Goal: Transaction & Acquisition: Register for event/course

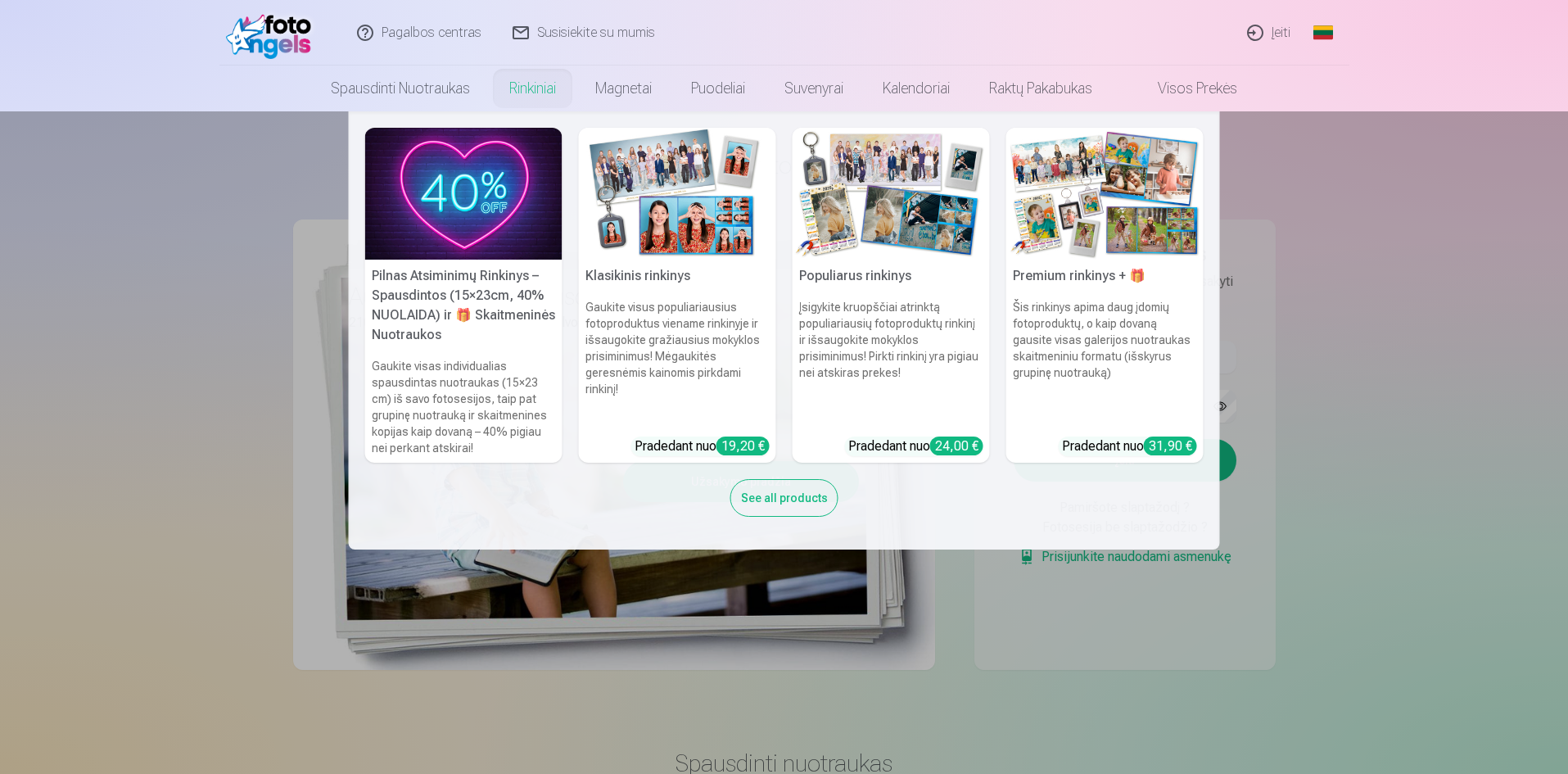
click at [535, 82] on link "Rinkiniai" at bounding box center [533, 88] width 86 height 46
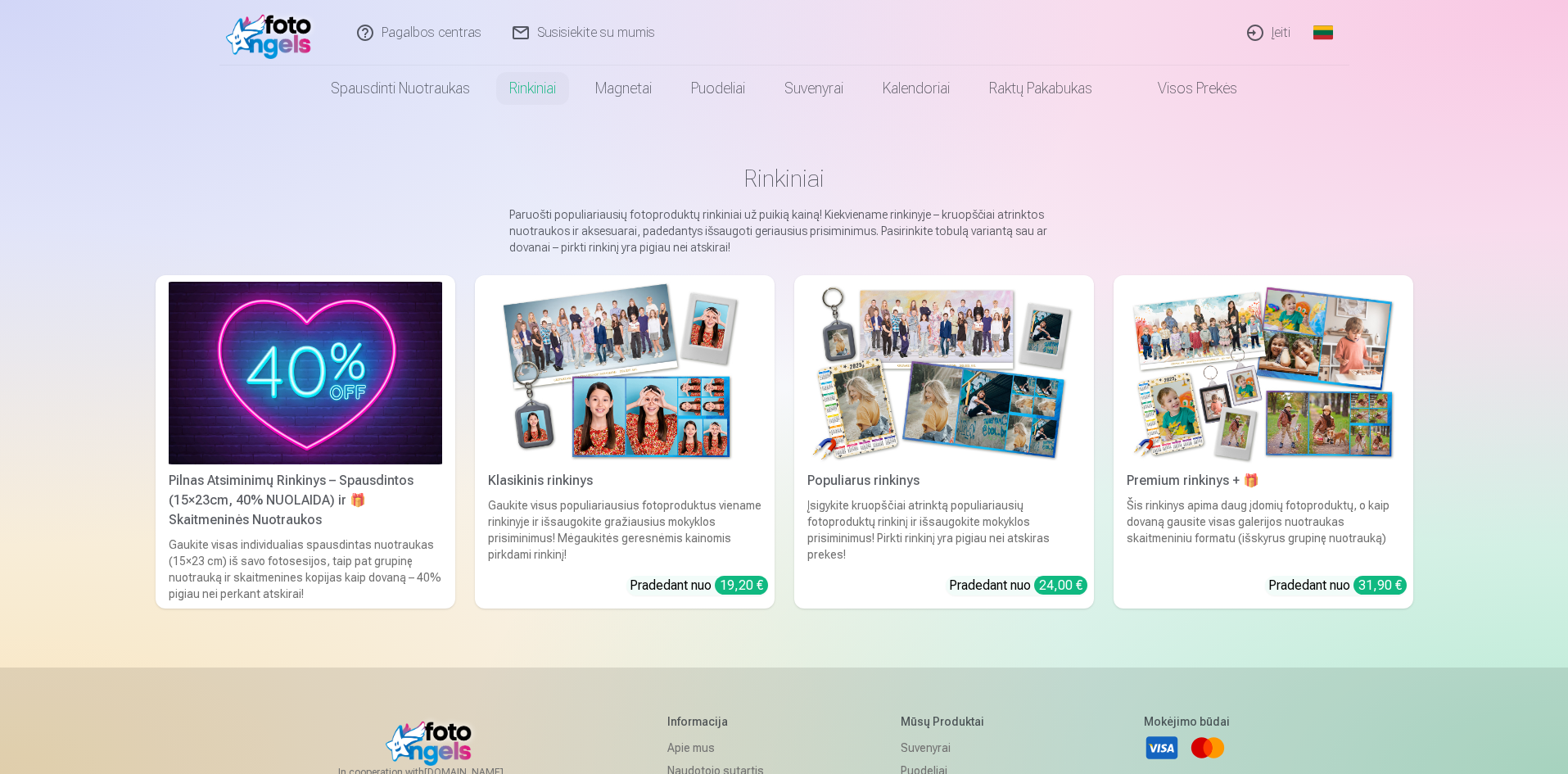
click at [630, 389] on img at bounding box center [625, 373] width 273 height 183
click at [944, 462] on img at bounding box center [944, 373] width 273 height 183
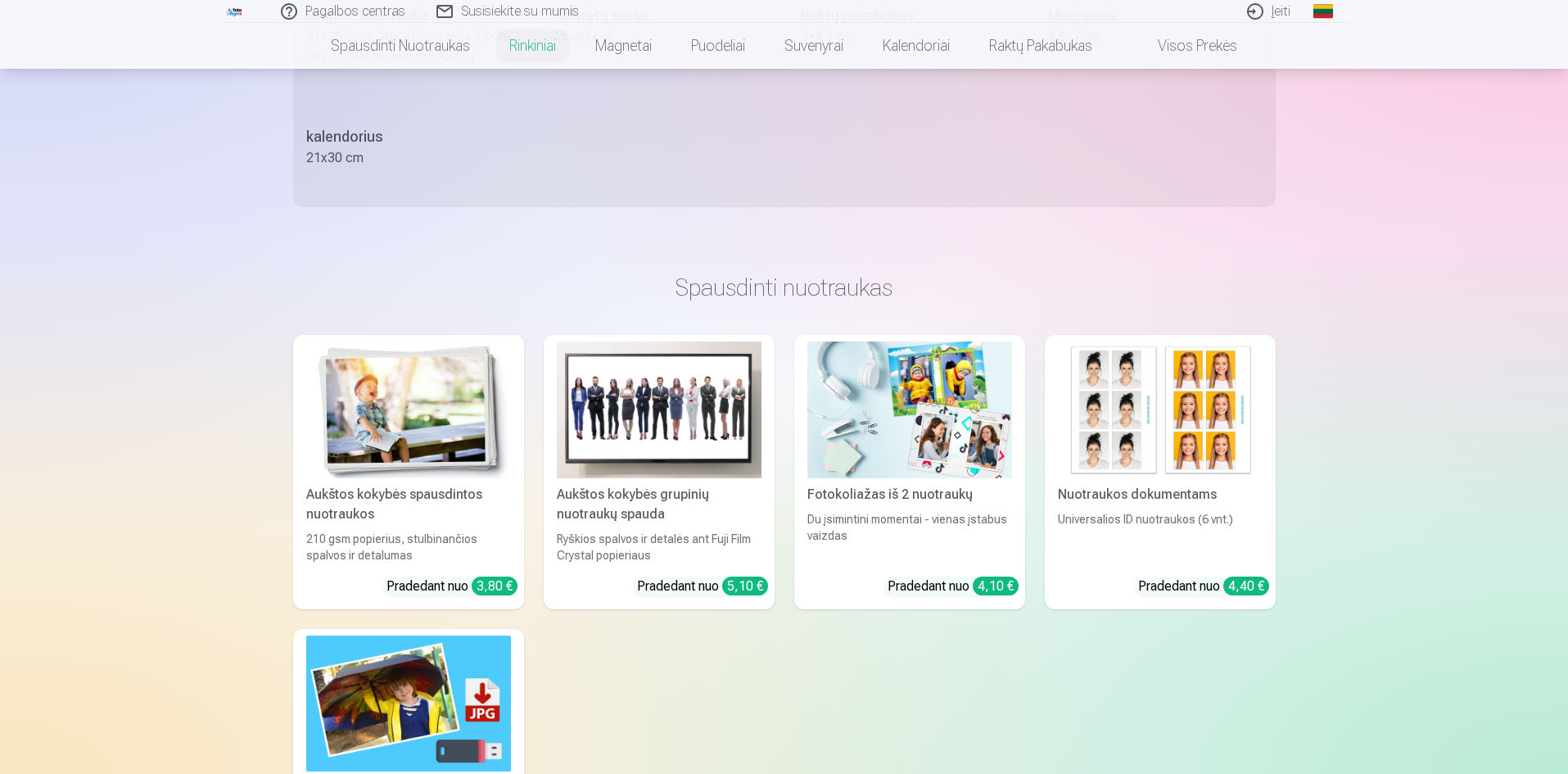
scroll to position [737, 0]
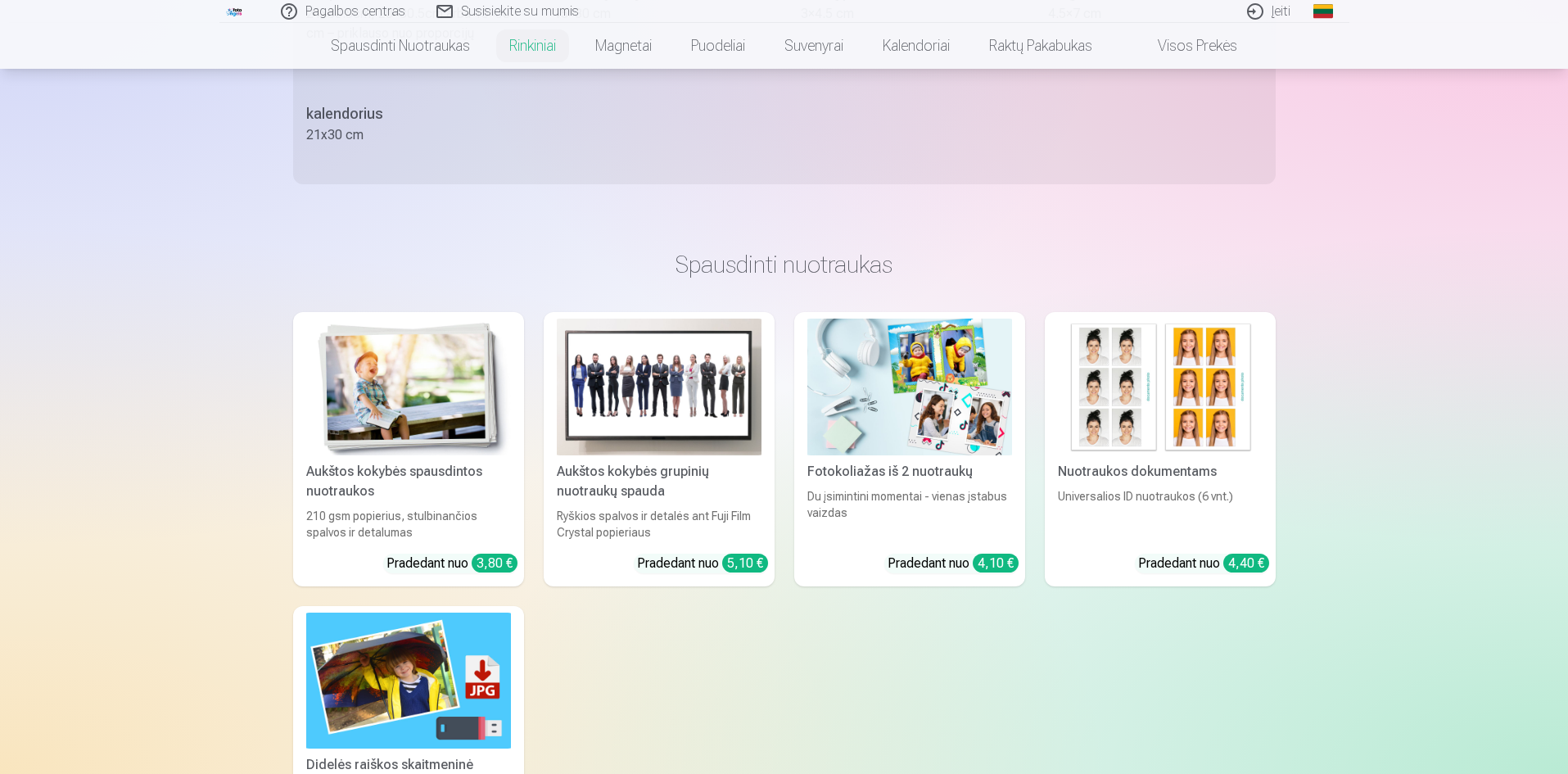
click at [428, 407] on img at bounding box center [408, 387] width 204 height 137
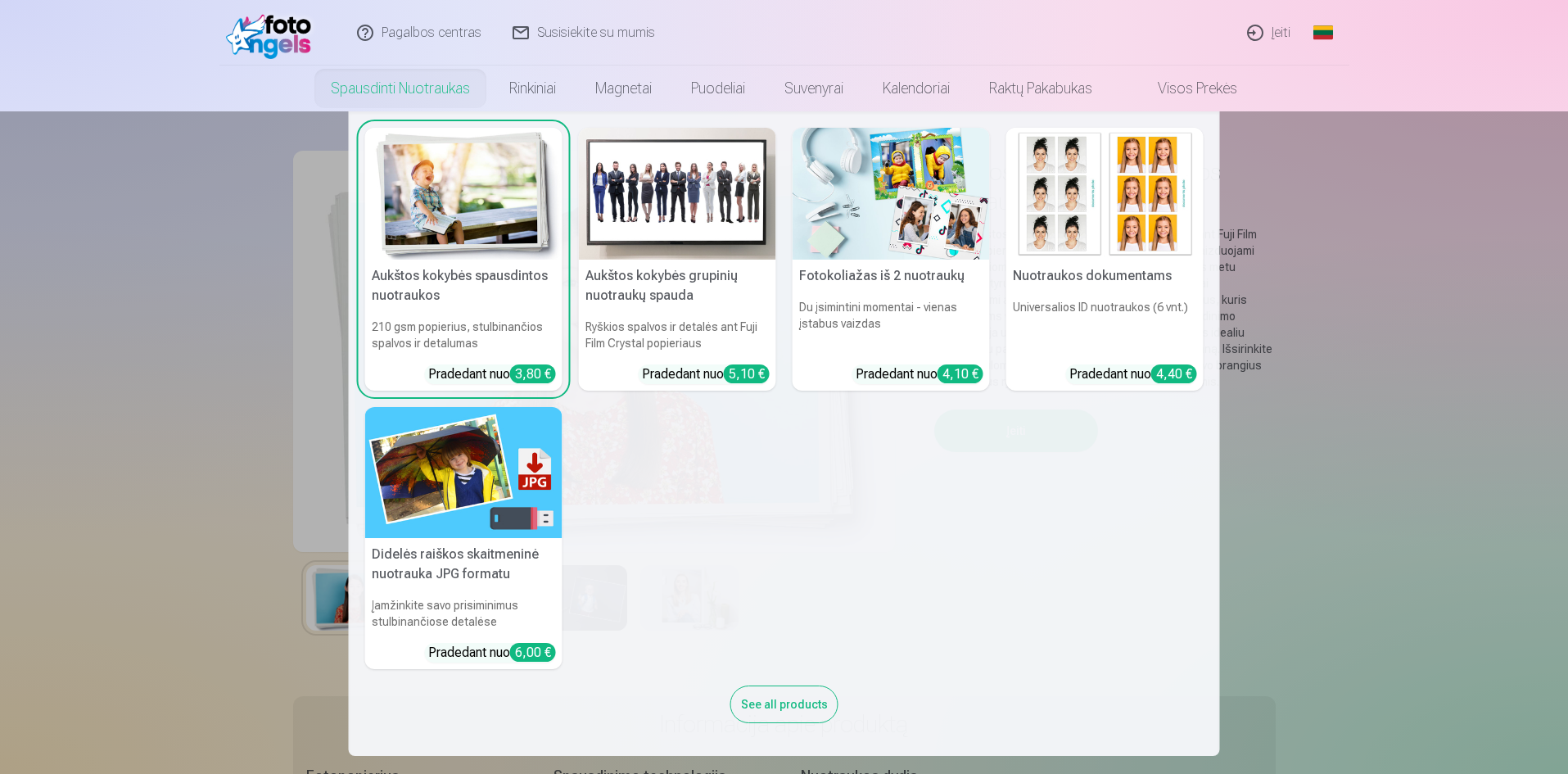
click at [400, 88] on link "Spausdinti nuotraukas" at bounding box center [400, 88] width 179 height 46
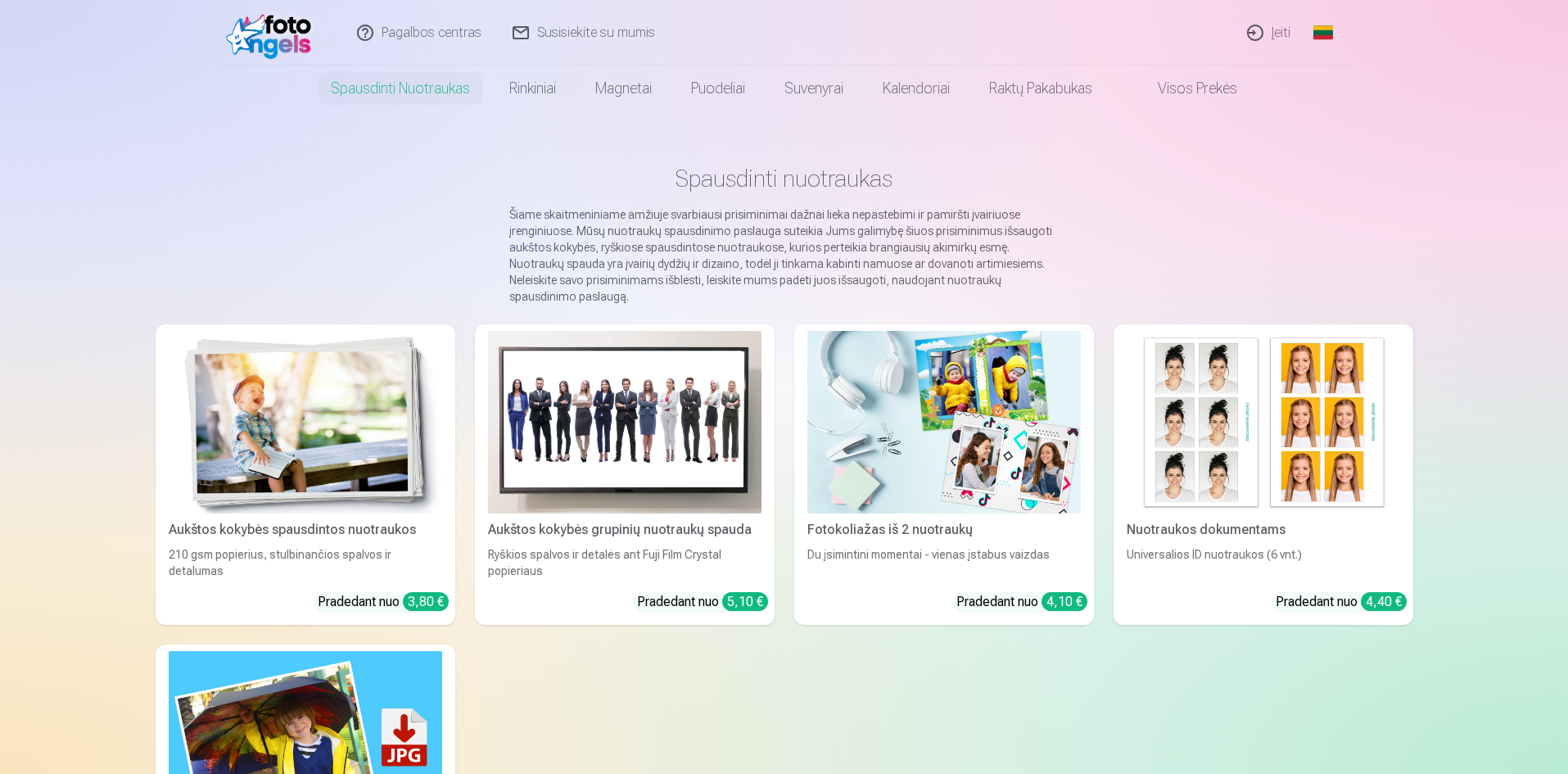
click at [632, 430] on img at bounding box center [625, 422] width 273 height 183
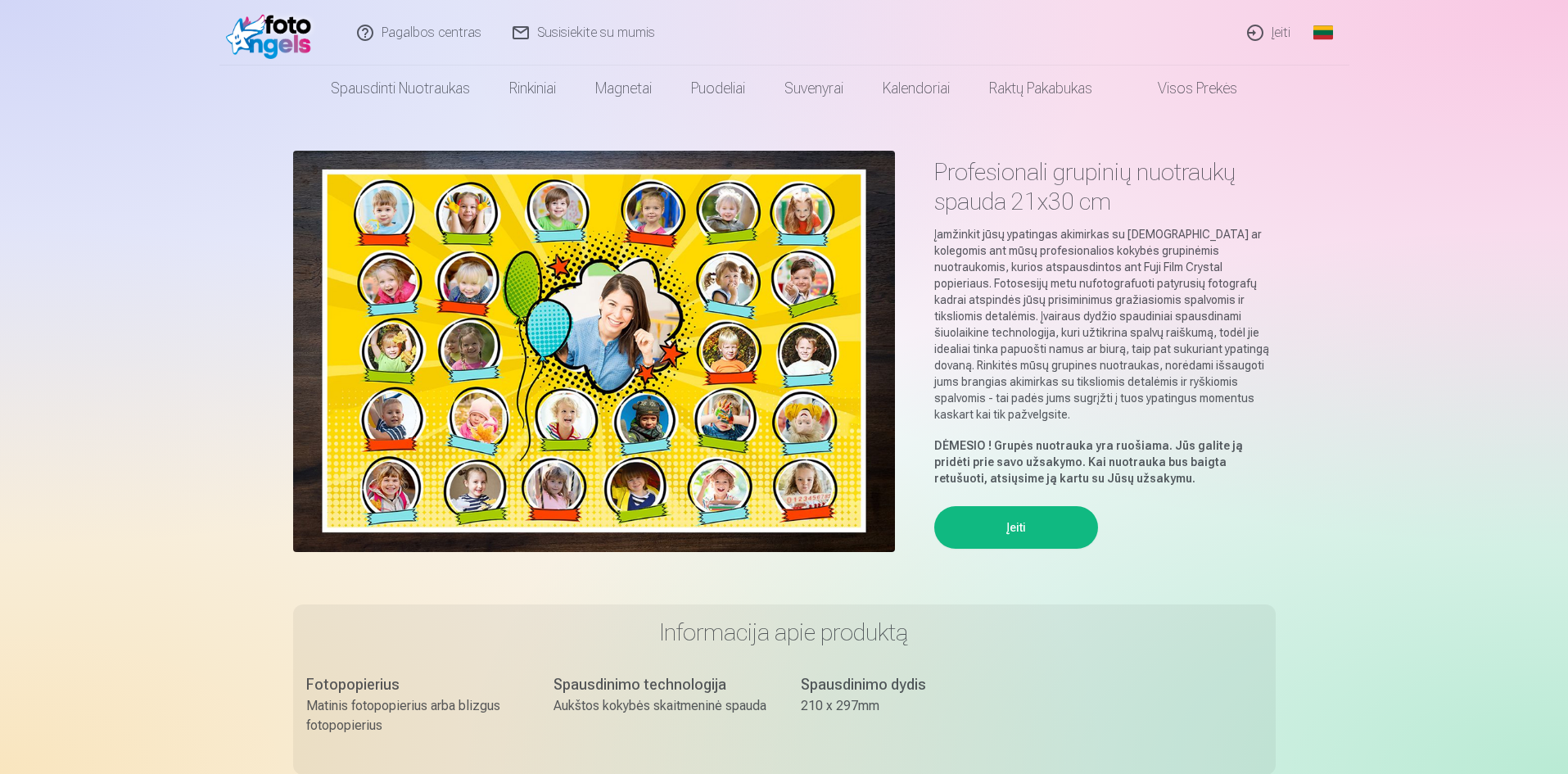
click at [984, 509] on button "Įeiti" at bounding box center [1016, 527] width 164 height 43
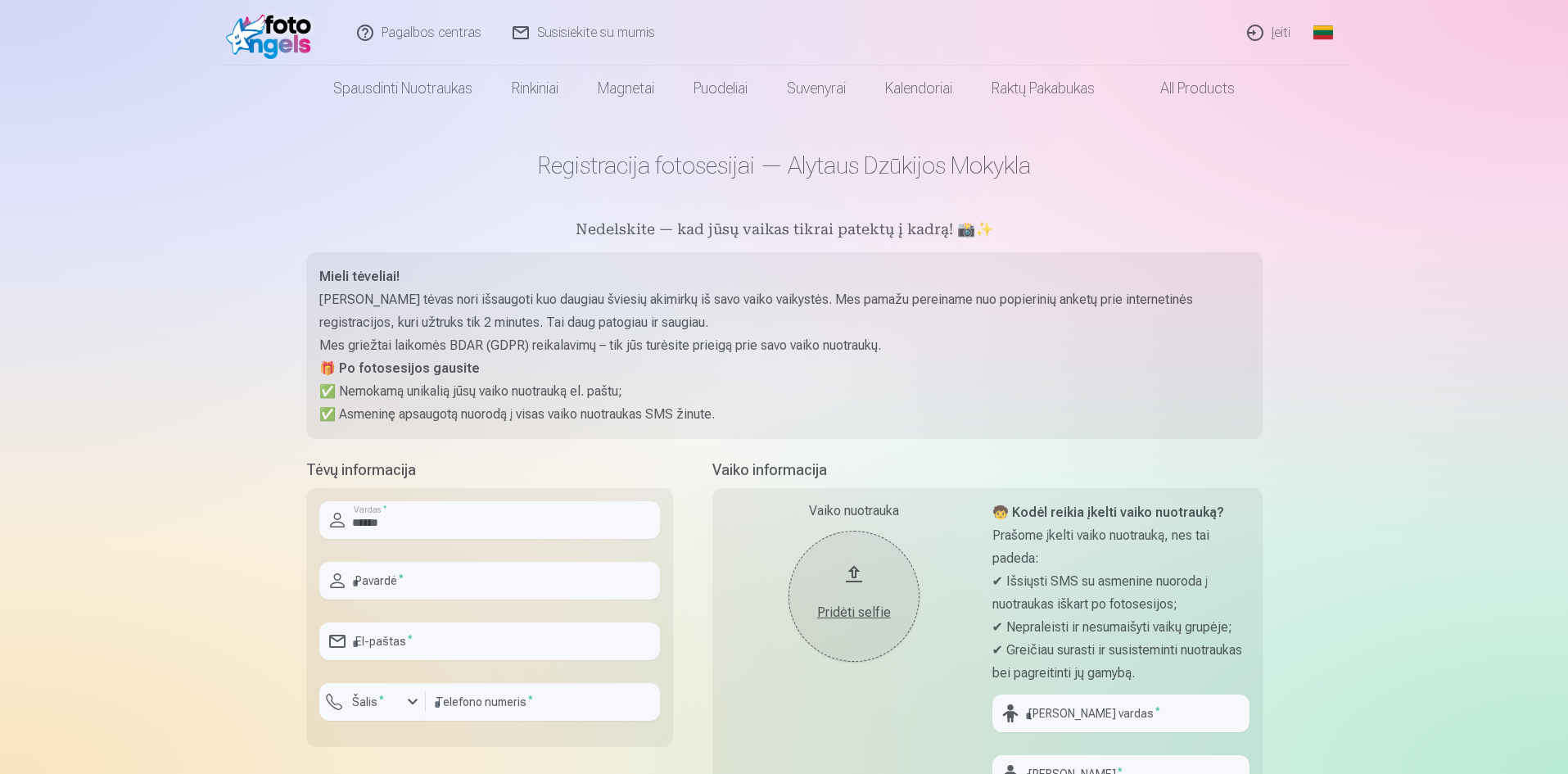
type input "******"
click at [376, 574] on input "text" at bounding box center [490, 581] width 340 height 38
type input "**********"
click at [418, 644] on input "email" at bounding box center [490, 641] width 340 height 38
type input "**********"
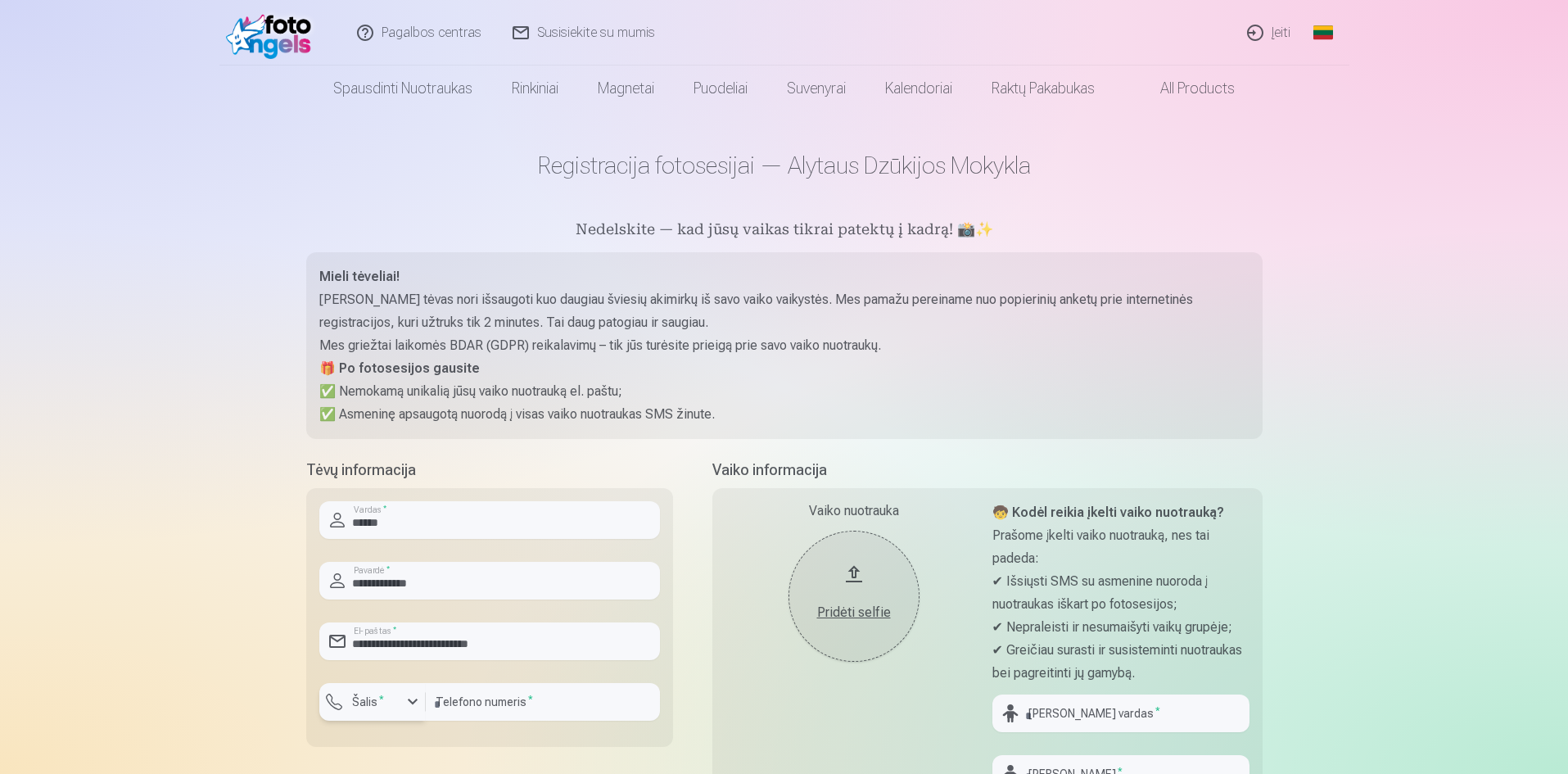
click at [416, 701] on div "button" at bounding box center [412, 701] width 20 height 20
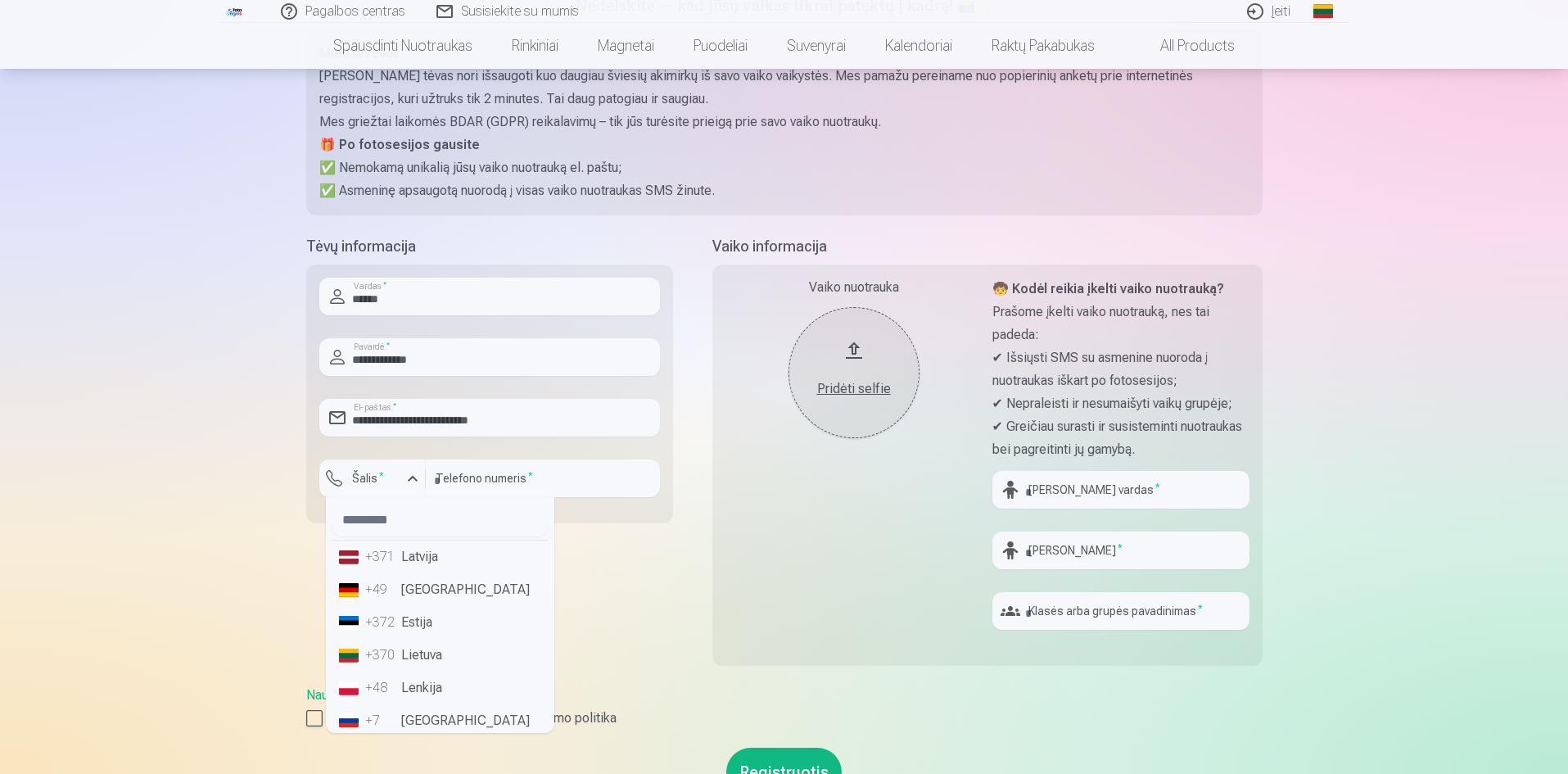
scroll to position [246, 0]
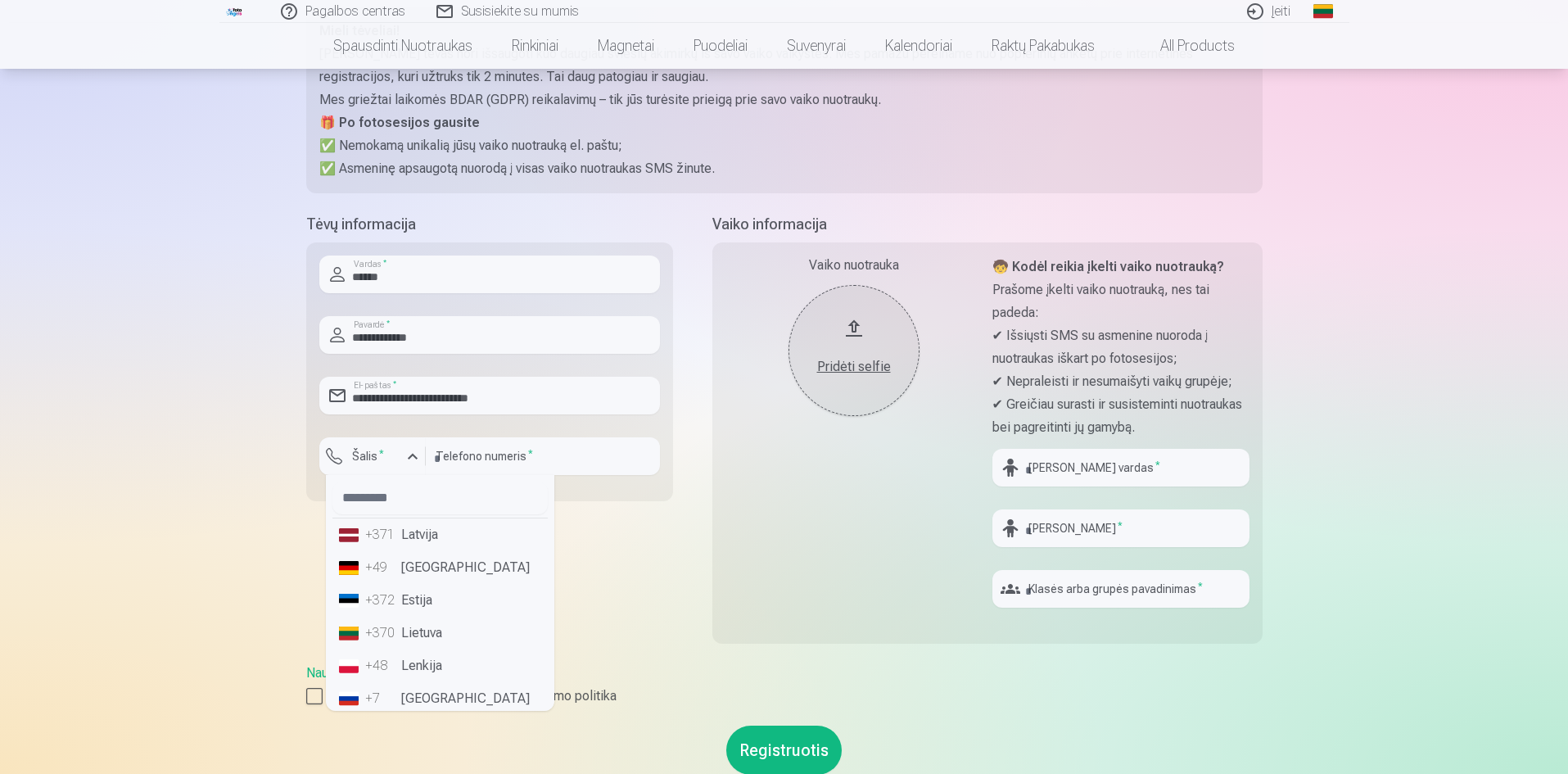
click at [426, 634] on li "+370 Lietuva" at bounding box center [440, 633] width 216 height 33
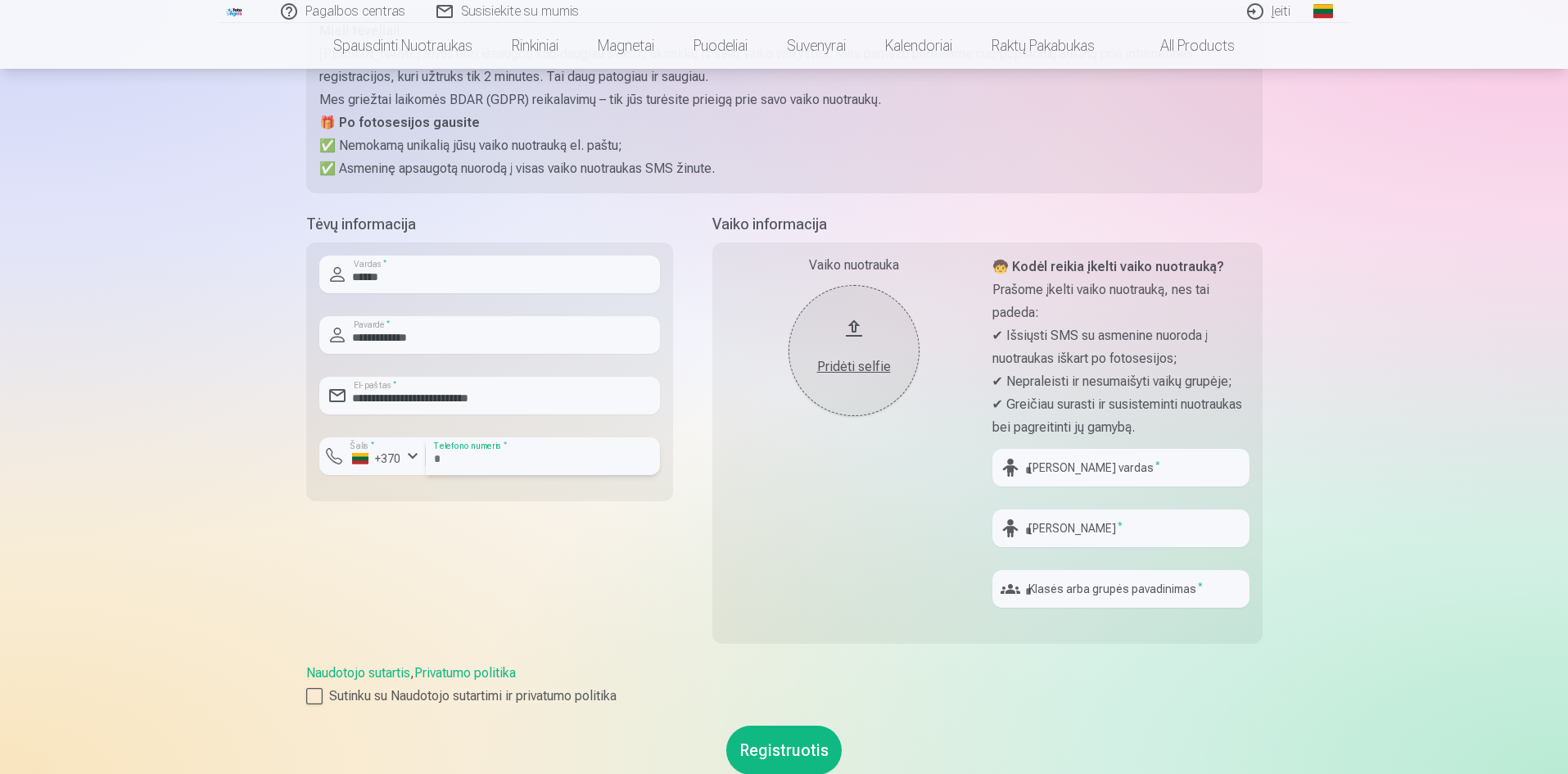
click at [461, 451] on input "number" at bounding box center [543, 456] width 235 height 38
type input "********"
click at [1046, 467] on input "text" at bounding box center [1120, 467] width 257 height 38
type input "*"
type input "*******"
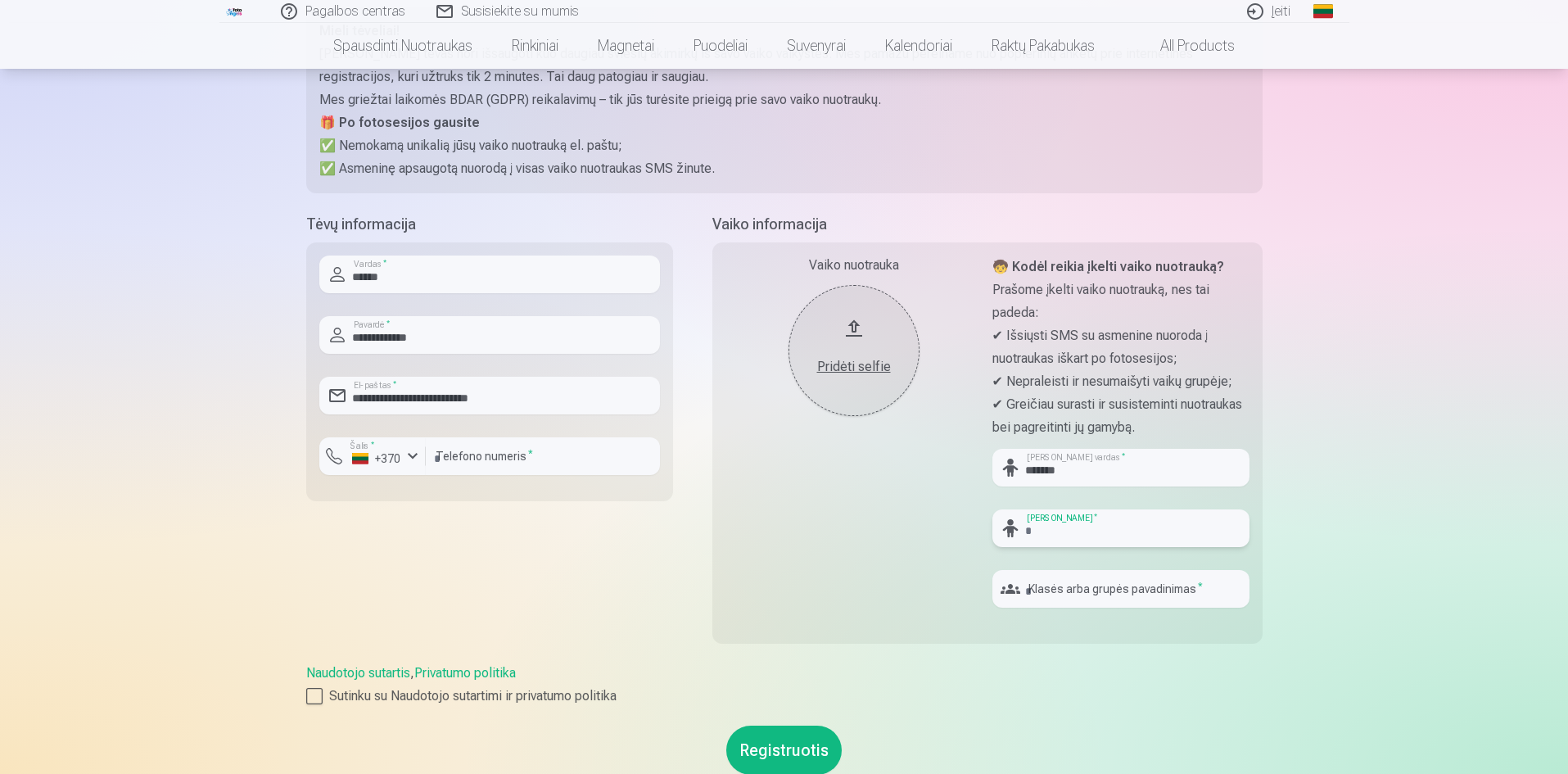
click at [1052, 521] on input "text" at bounding box center [1120, 528] width 257 height 38
type input "**********"
click at [1119, 585] on input "text" at bounding box center [1120, 588] width 257 height 38
click at [1029, 591] on input "***" at bounding box center [1120, 588] width 257 height 38
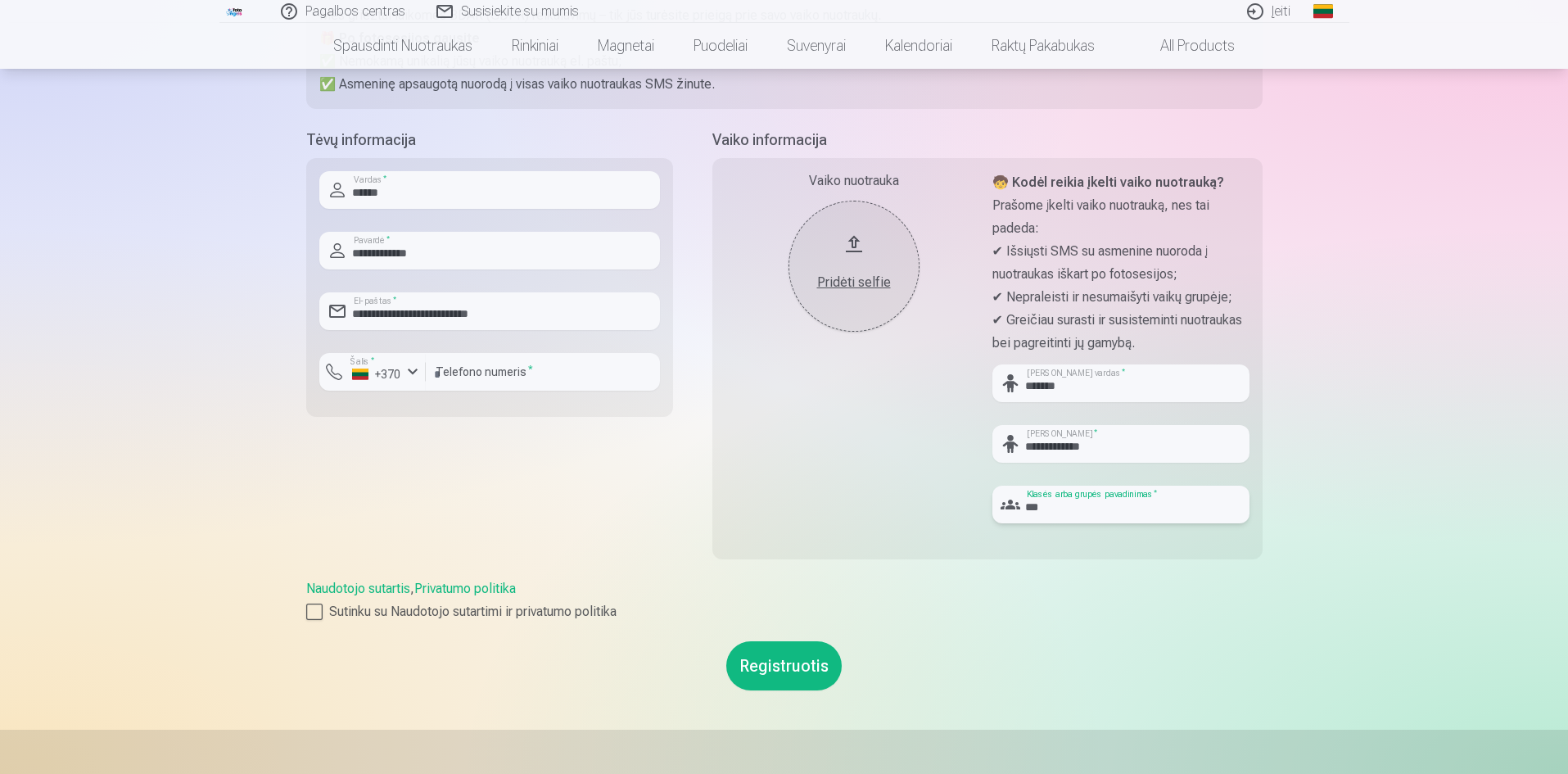
scroll to position [409, 0]
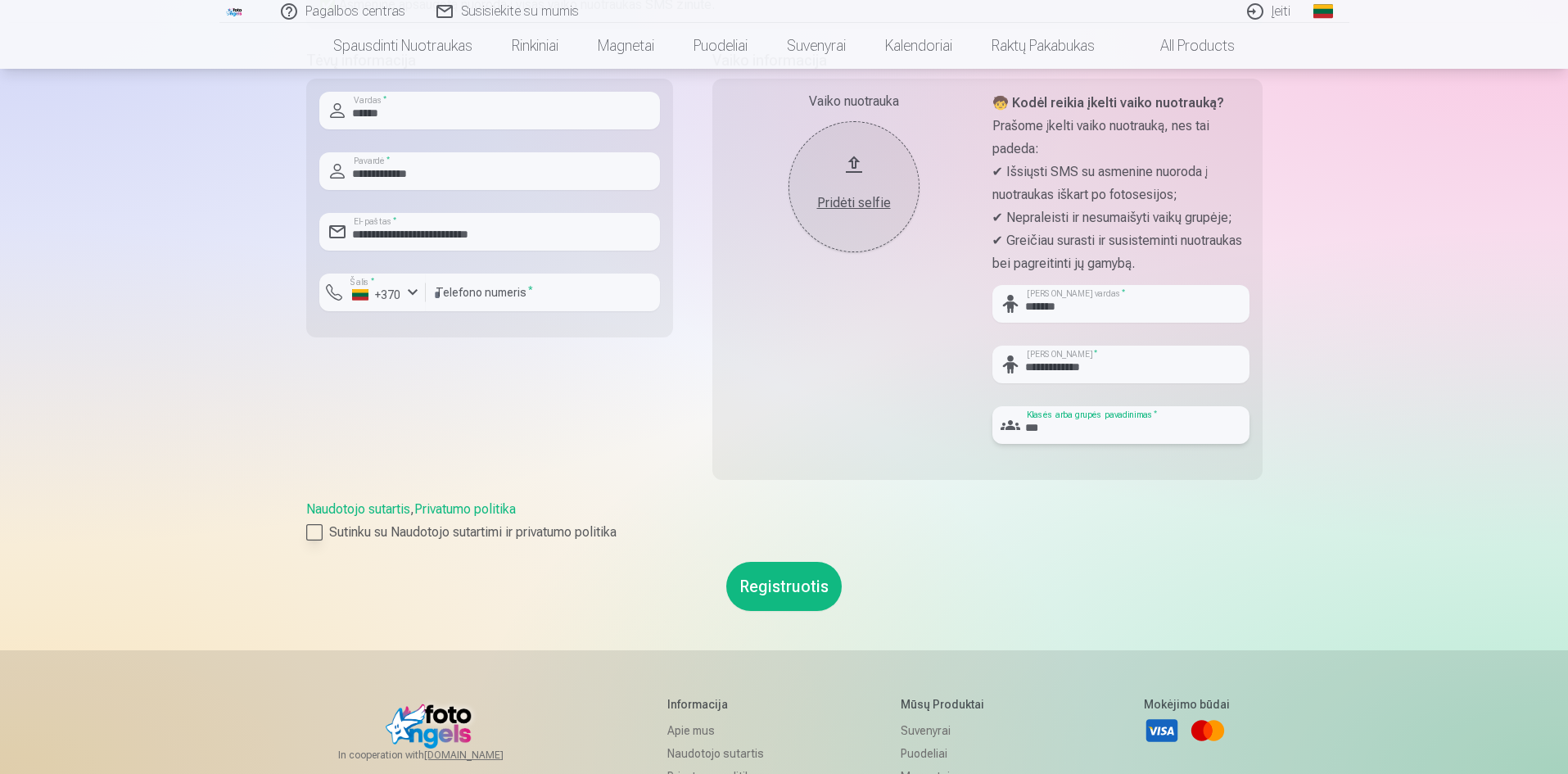
type input "***"
click at [311, 531] on div at bounding box center [314, 532] width 16 height 16
click at [803, 582] on button "Registruotis" at bounding box center [784, 586] width 115 height 49
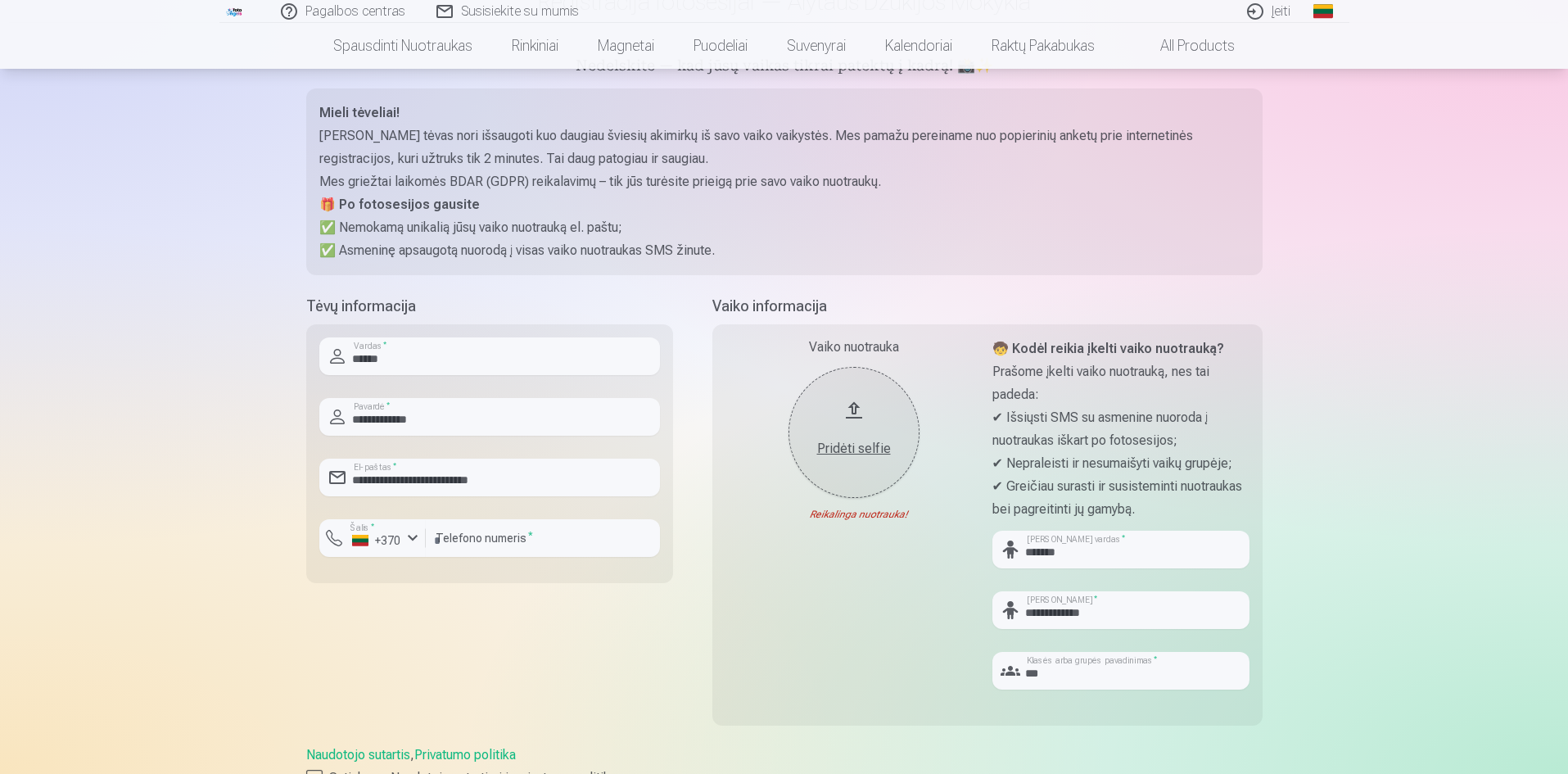
scroll to position [327, 0]
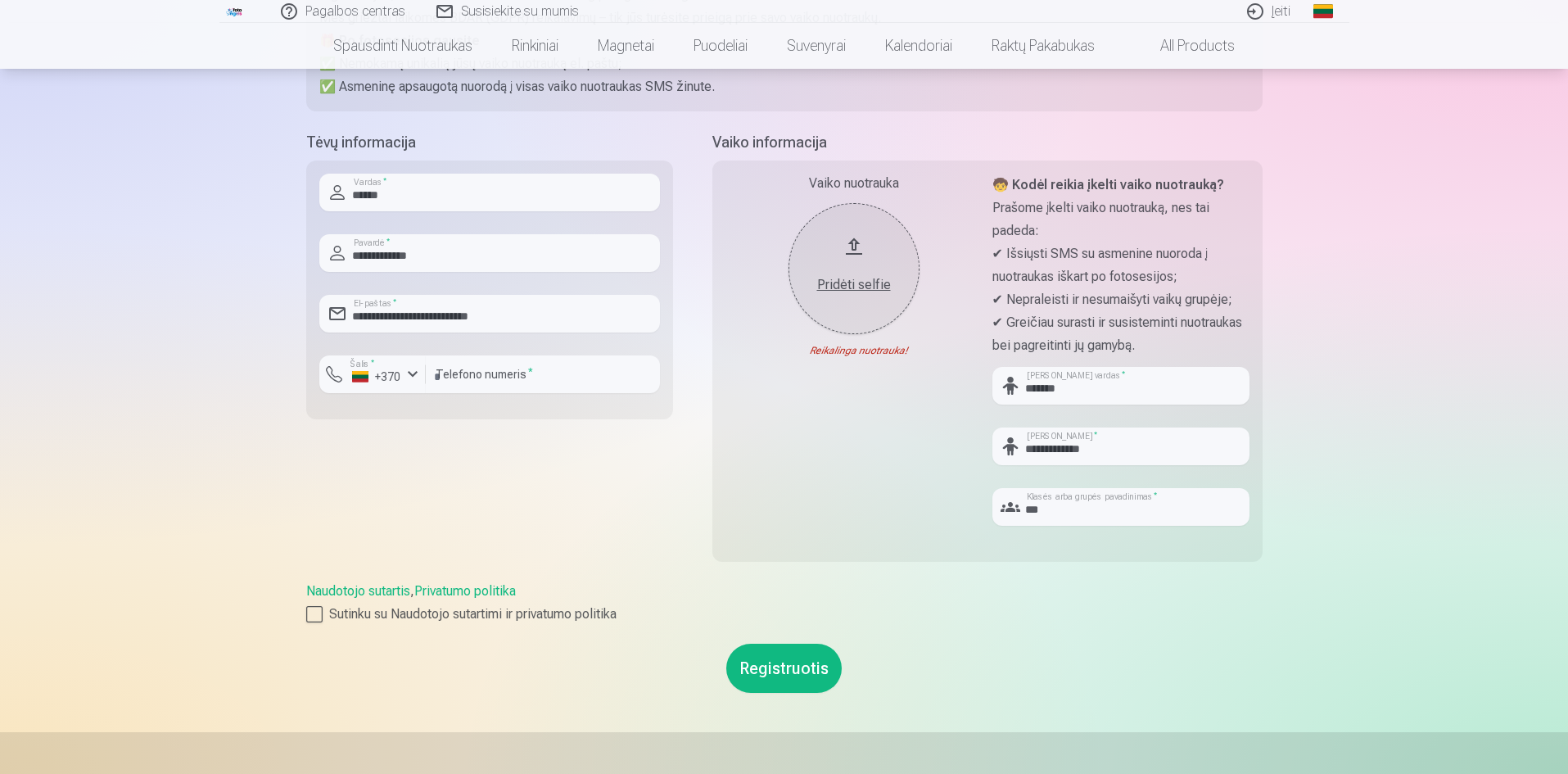
click at [797, 666] on button "Registruotis" at bounding box center [784, 667] width 115 height 49
click at [853, 236] on button "Pridėti selfie" at bounding box center [854, 268] width 131 height 131
click at [852, 283] on div "Pridėti selfie" at bounding box center [854, 284] width 98 height 20
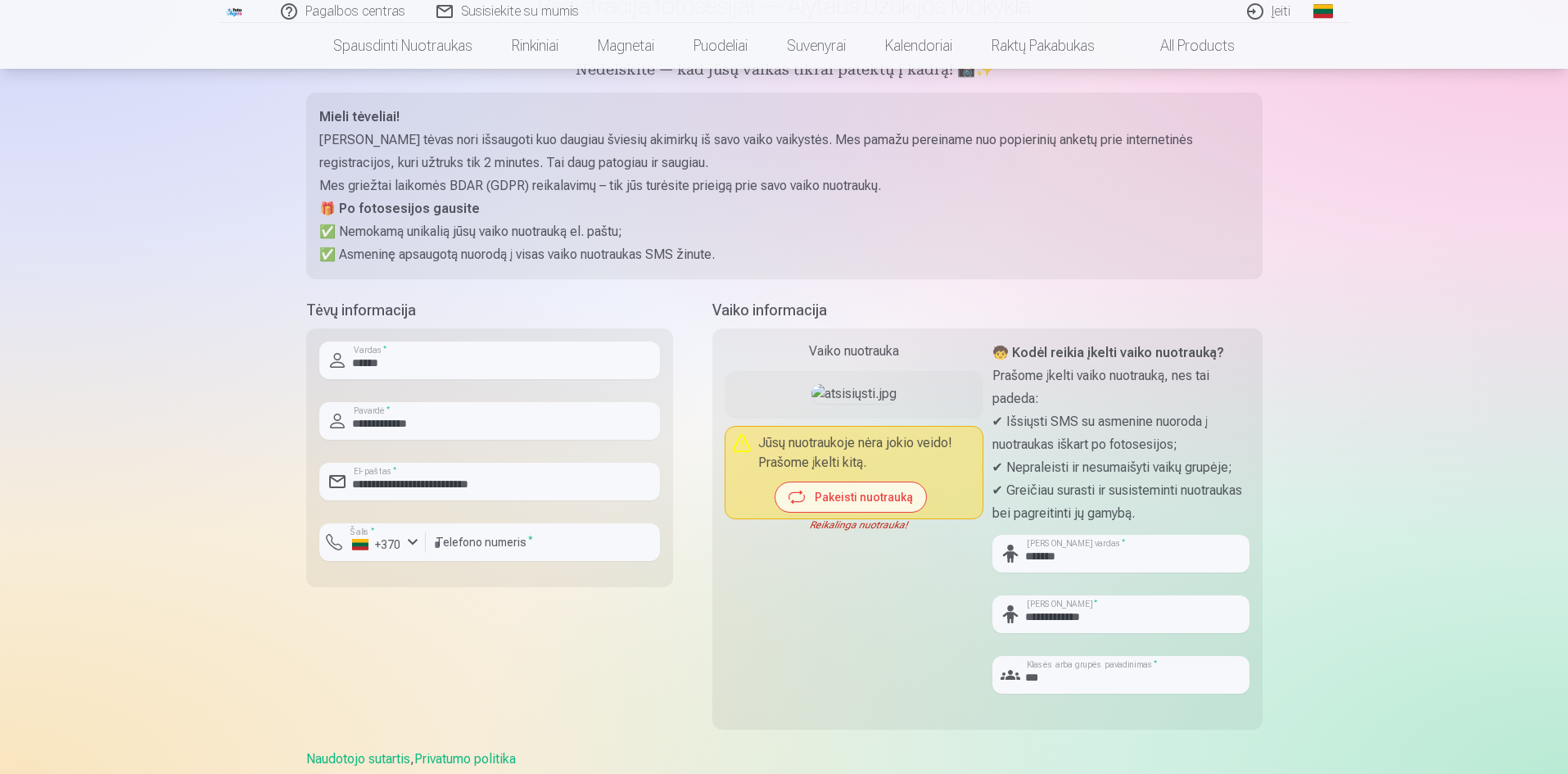
scroll to position [0, 0]
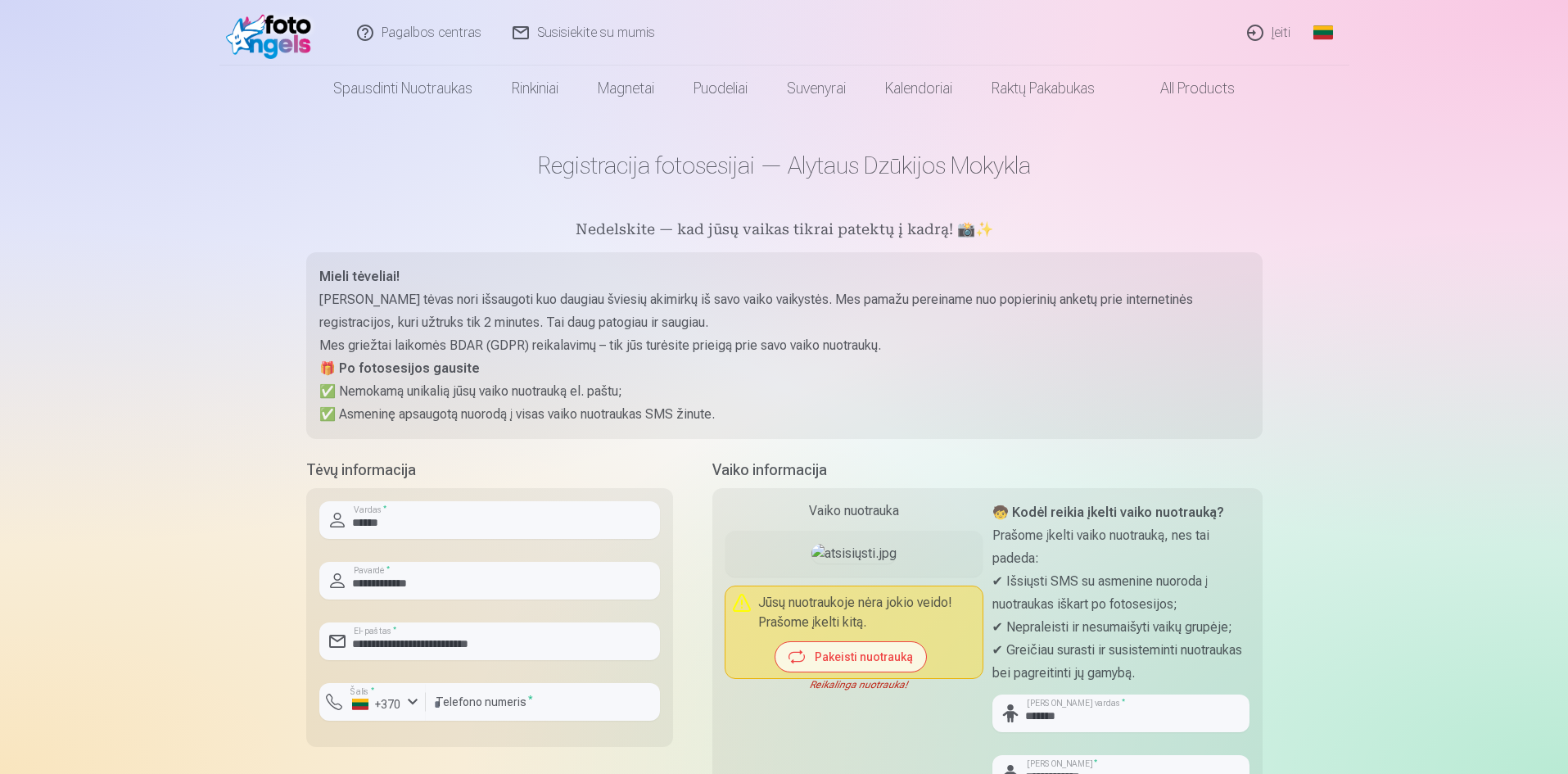
click at [576, 26] on link "Susisiekite su mumis" at bounding box center [584, 33] width 174 height 65
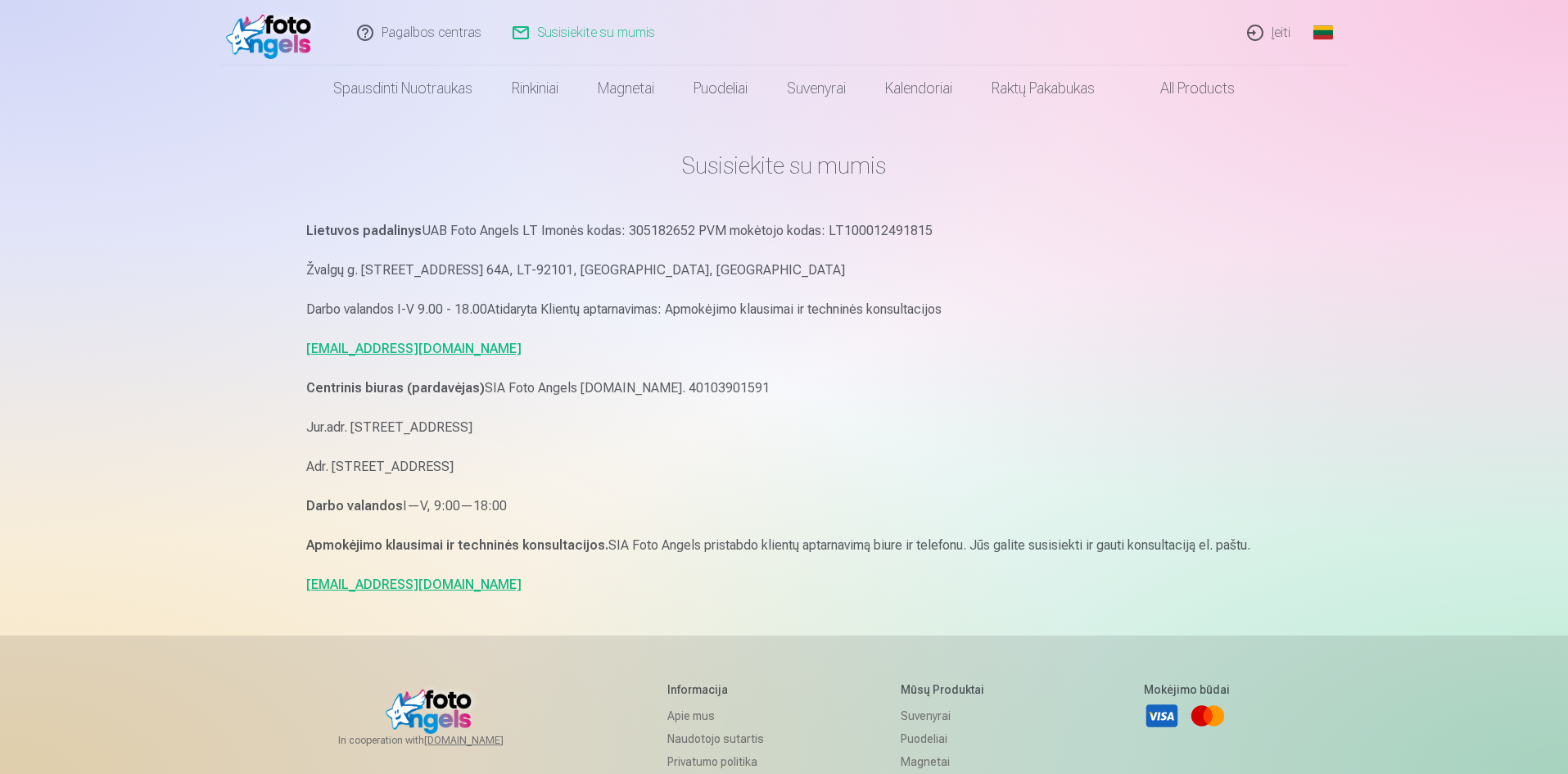
click at [408, 345] on link "pagalba.fotoangels@gmail.com" at bounding box center [413, 348] width 216 height 15
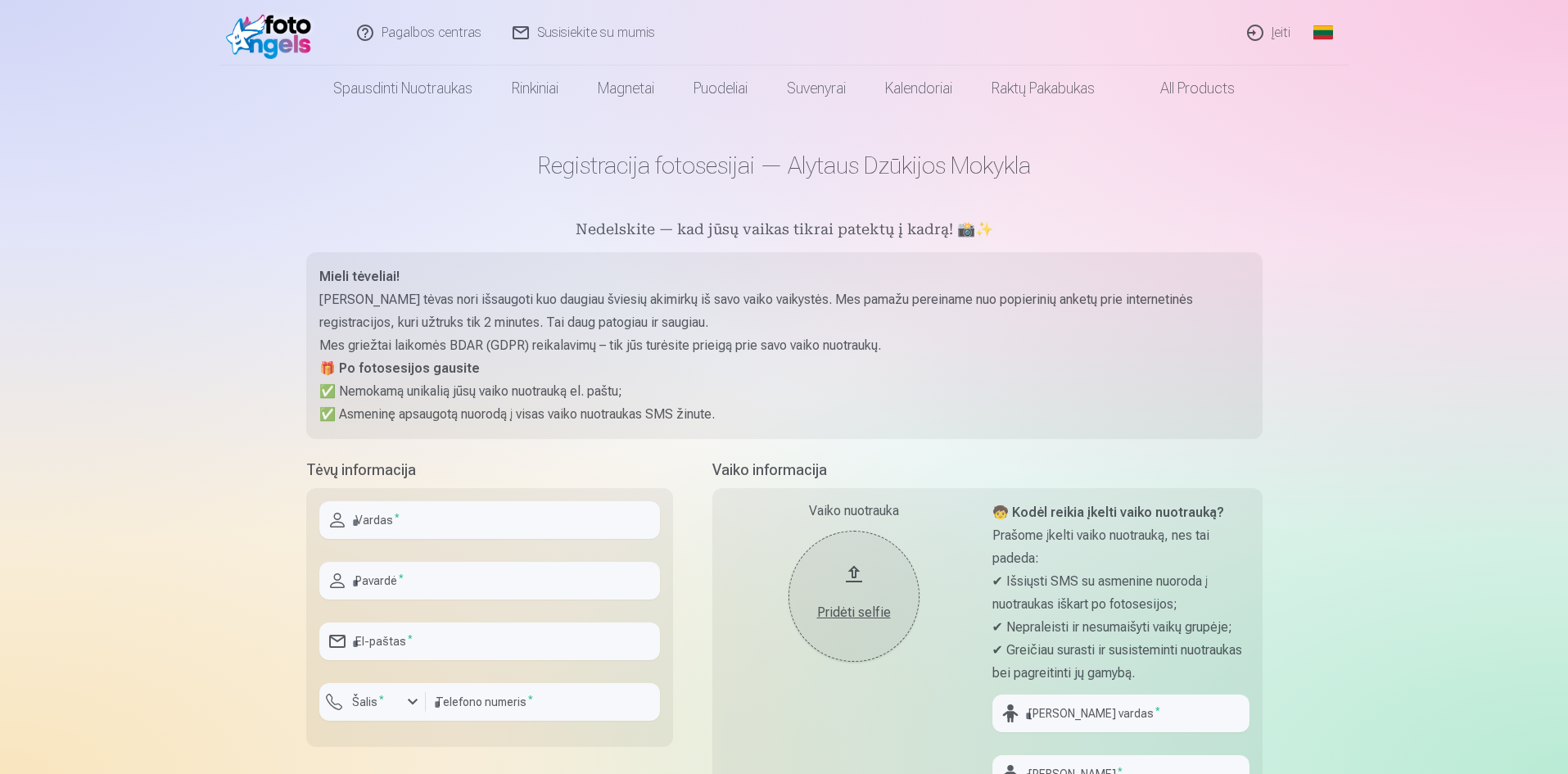
click at [572, 34] on link "Susisiekite su mumis" at bounding box center [584, 33] width 174 height 65
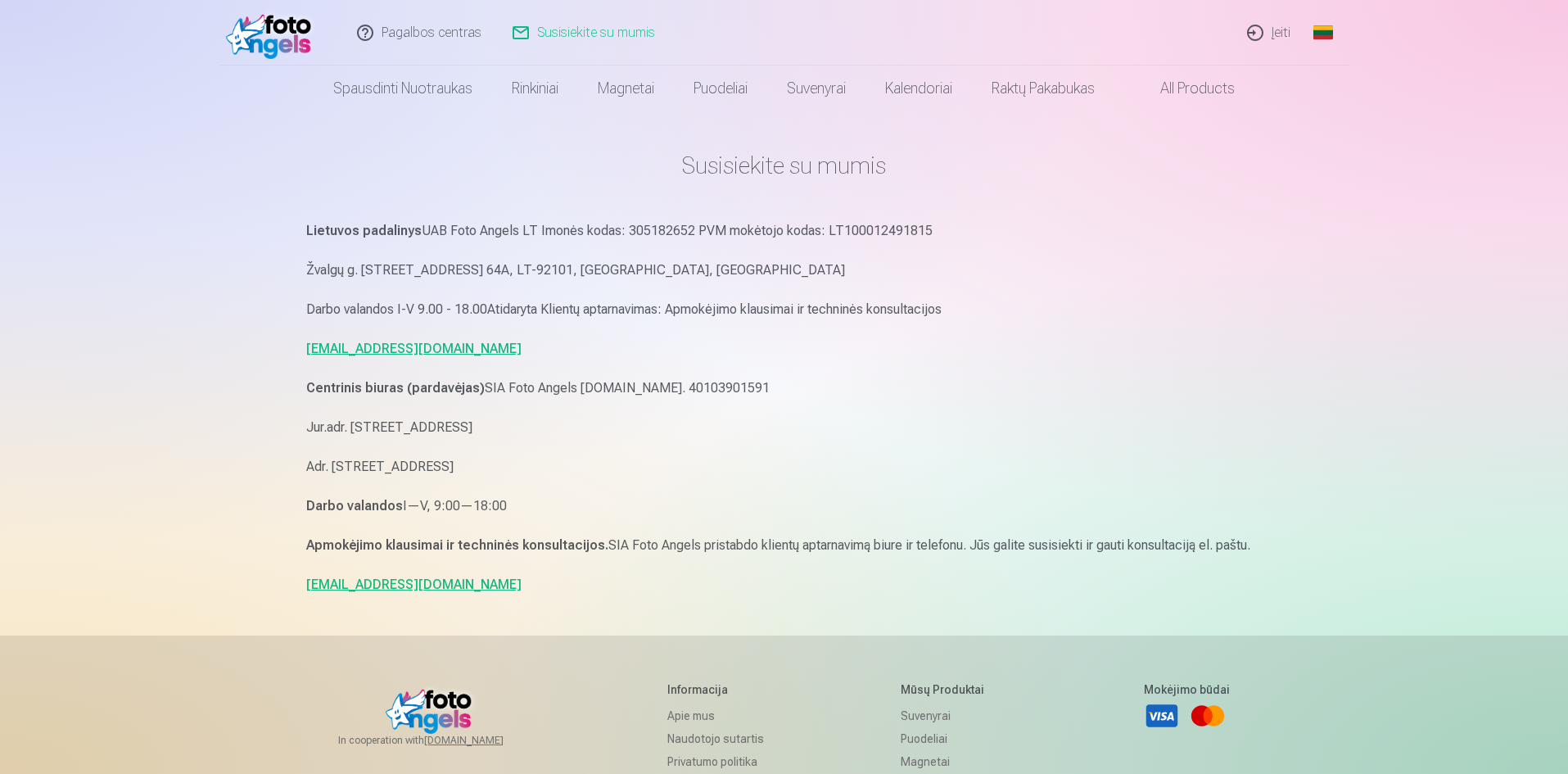
click at [453, 350] on link "[EMAIL_ADDRESS][DOMAIN_NAME]" at bounding box center [413, 348] width 216 height 15
drag, startPoint x: 510, startPoint y: 344, endPoint x: 305, endPoint y: 344, distance: 205.0
click at [305, 344] on div "Susisiekite su mumis Lietuvos padalinys UAB Foto Angels LT Imonės kodas: 305182…" at bounding box center [784, 543] width 983 height 1086
copy link "[EMAIL_ADDRESS][DOMAIN_NAME]"
